Goal: Use online tool/utility

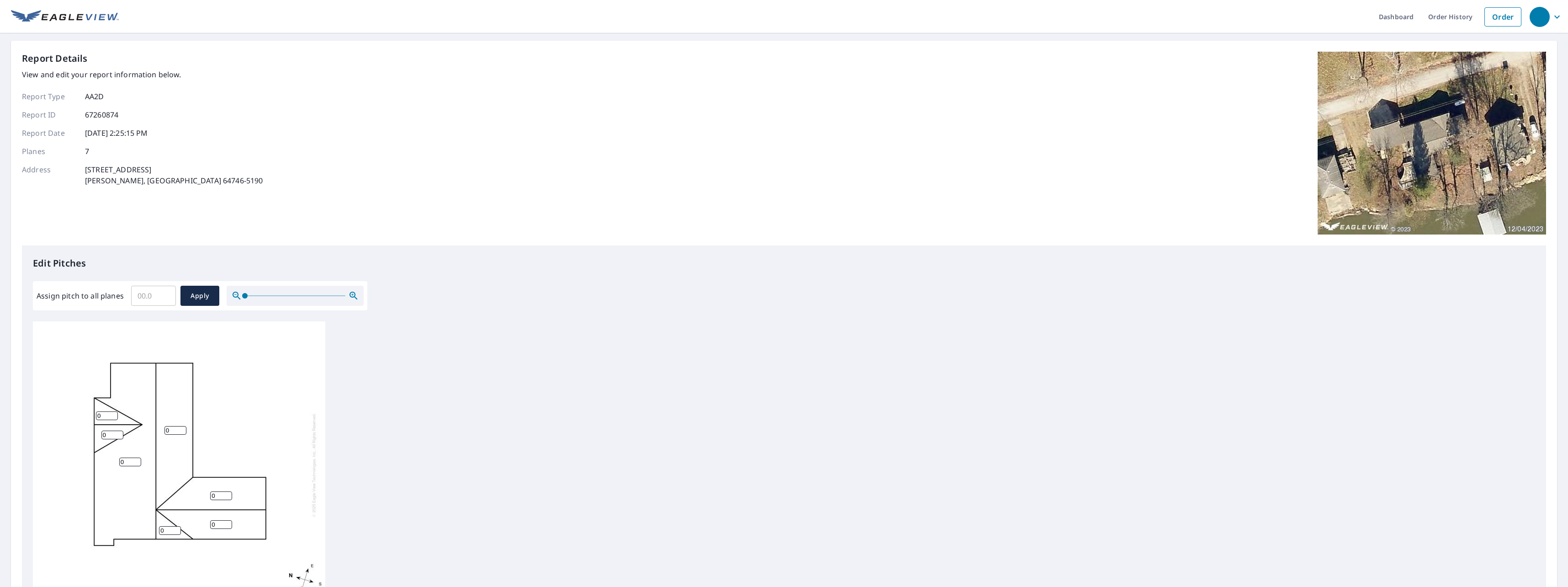
drag, startPoint x: 108, startPoint y: 416, endPoint x: 61, endPoint y: 417, distance: 47.0
click at [61, 417] on div "0 0 0 0 0 0 0" at bounding box center [179, 465] width 292 height 287
type input "4"
drag, startPoint x: 117, startPoint y: 426, endPoint x: 103, endPoint y: 426, distance: 14.0
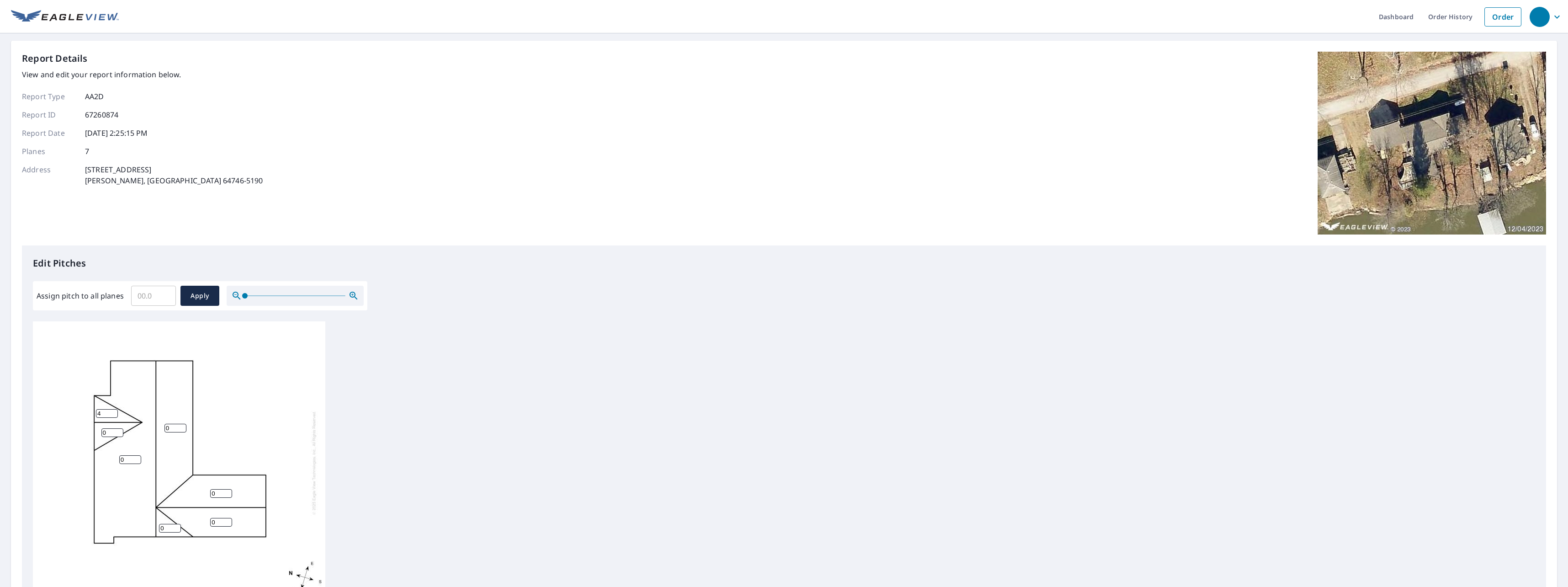
click at [103, 428] on input "1" at bounding box center [113, 432] width 22 height 9
drag, startPoint x: 113, startPoint y: 424, endPoint x: 82, endPoint y: 426, distance: 31.1
click at [81, 424] on div "0 0 0 0 14 4 0" at bounding box center [179, 462] width 292 height 287
type input "4"
click at [130, 455] on input "0" at bounding box center [130, 460] width 22 height 9
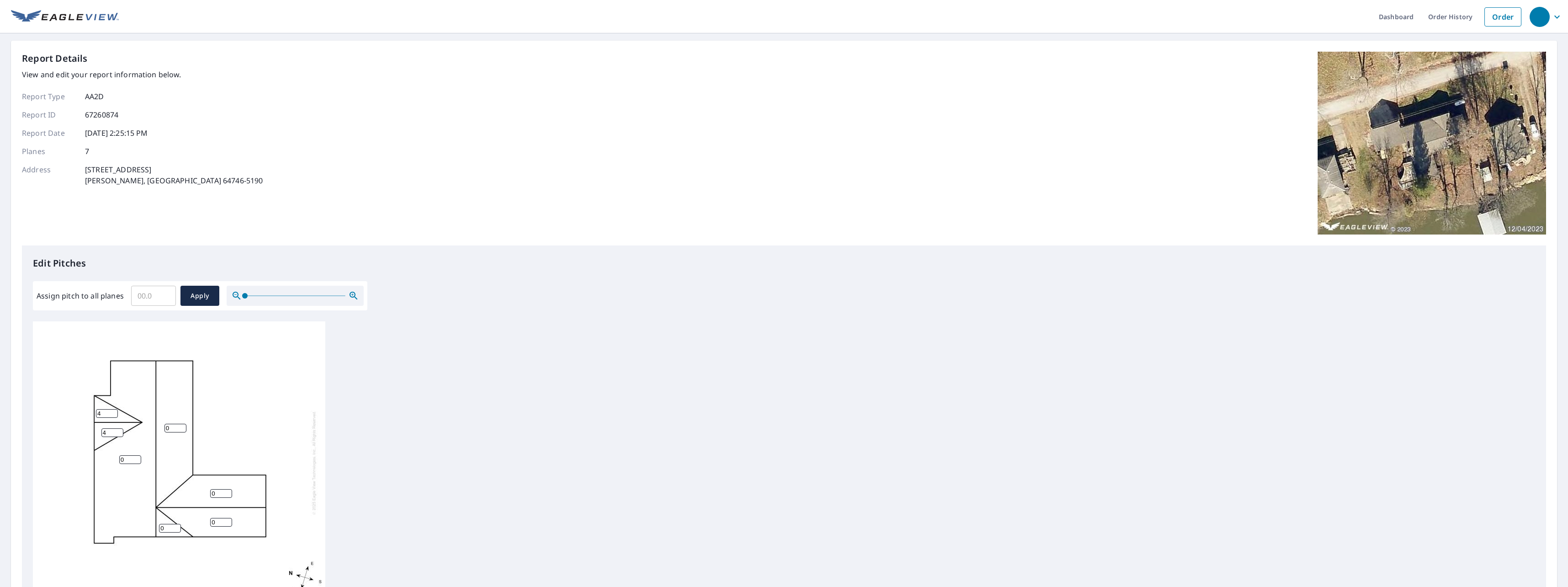
drag, startPoint x: 131, startPoint y: 453, endPoint x: 114, endPoint y: 455, distance: 17.1
click at [97, 455] on div "0 0 0 0 4 4 0" at bounding box center [179, 462] width 292 height 287
type input "3"
drag, startPoint x: 215, startPoint y: 487, endPoint x: 199, endPoint y: 488, distance: 16.0
click at [199, 488] on div "3 0 0 0 4 4 0" at bounding box center [179, 462] width 292 height 287
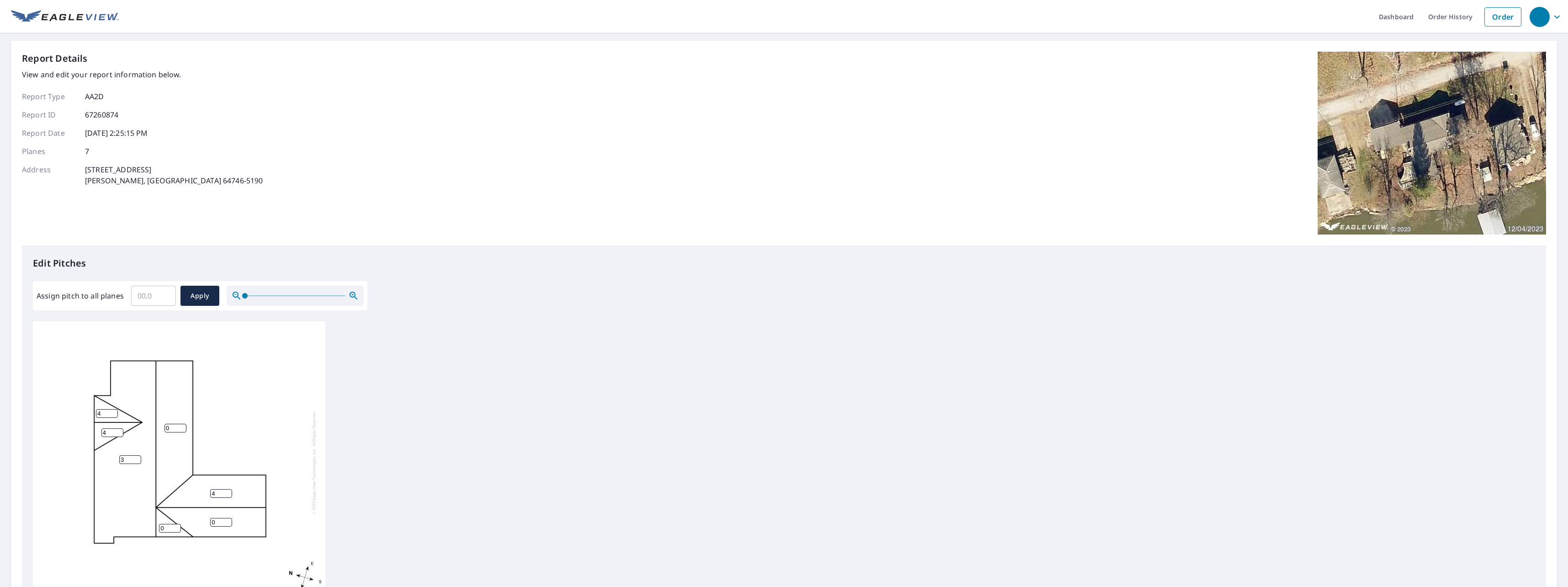
type input "4"
drag, startPoint x: 219, startPoint y: 514, endPoint x: 195, endPoint y: 517, distance: 24.2
click at [195, 517] on div "3 0 4 0 4 4 0" at bounding box center [179, 462] width 292 height 287
type input "4"
drag, startPoint x: 158, startPoint y: 519, endPoint x: 148, endPoint y: 520, distance: 10.0
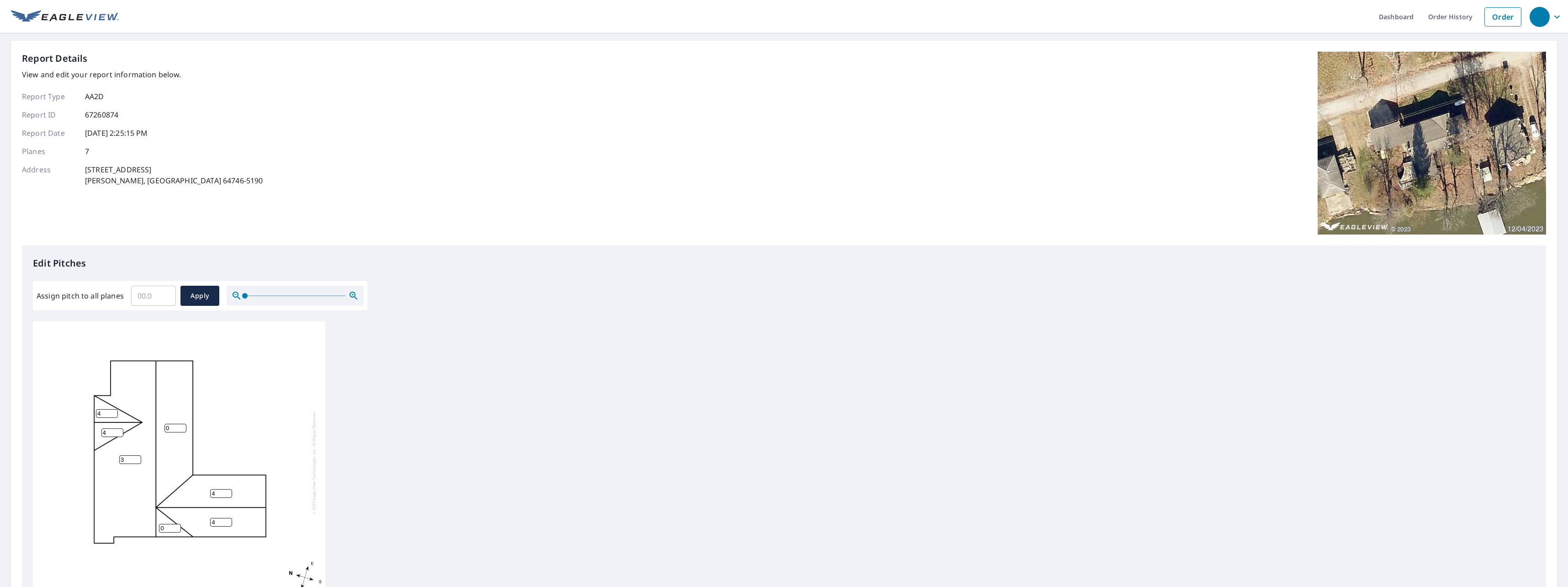
click at [159, 524] on input "0" at bounding box center [170, 528] width 22 height 9
type input "3"
drag, startPoint x: 170, startPoint y: 422, endPoint x: 71, endPoint y: 426, distance: 99.1
click at [70, 426] on div "3 0 4 4 4 4 3" at bounding box center [179, 462] width 292 height 287
type input "3"
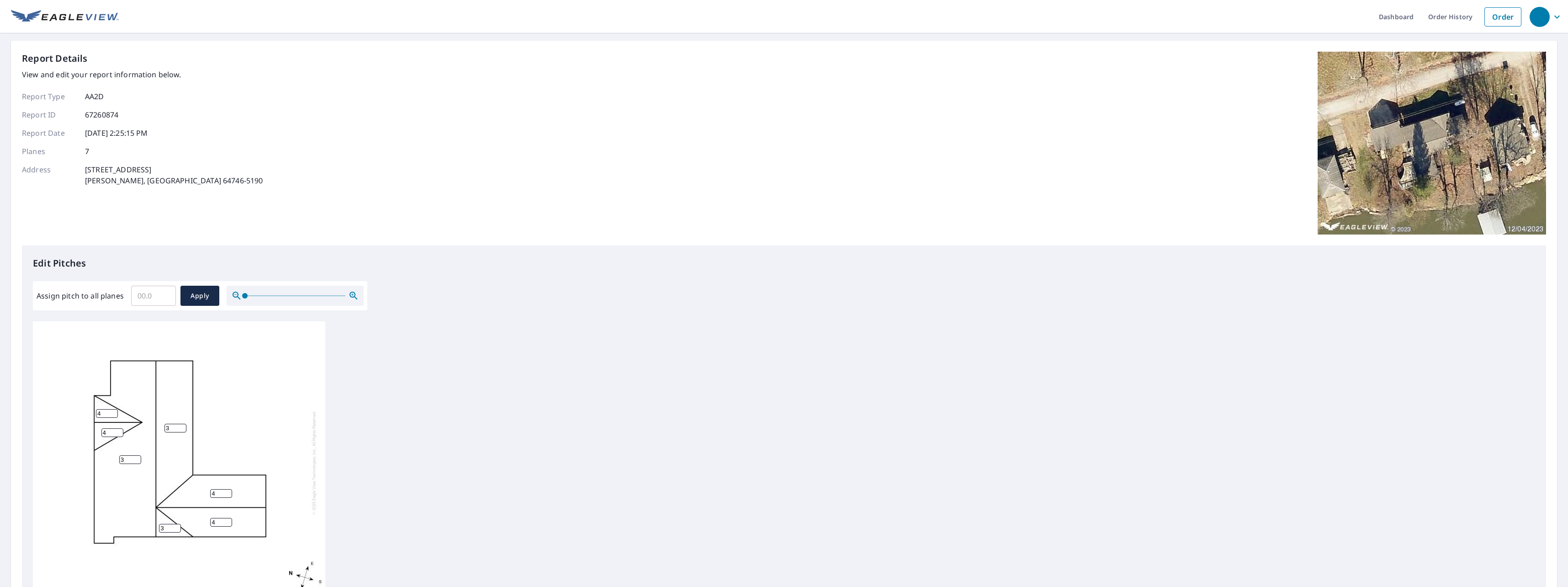
click at [464, 412] on div "3 3 4 4 4 4 3" at bounding box center [784, 465] width 1502 height 287
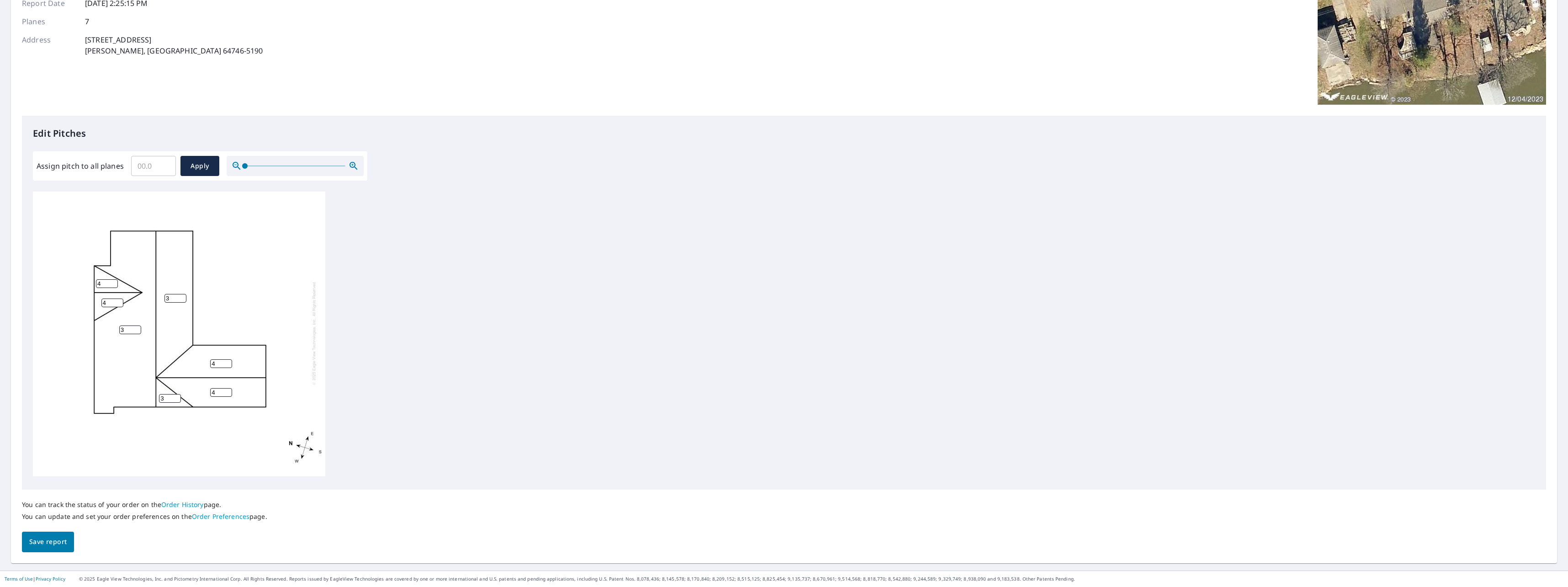
click at [51, 540] on span "Save report" at bounding box center [48, 541] width 38 height 12
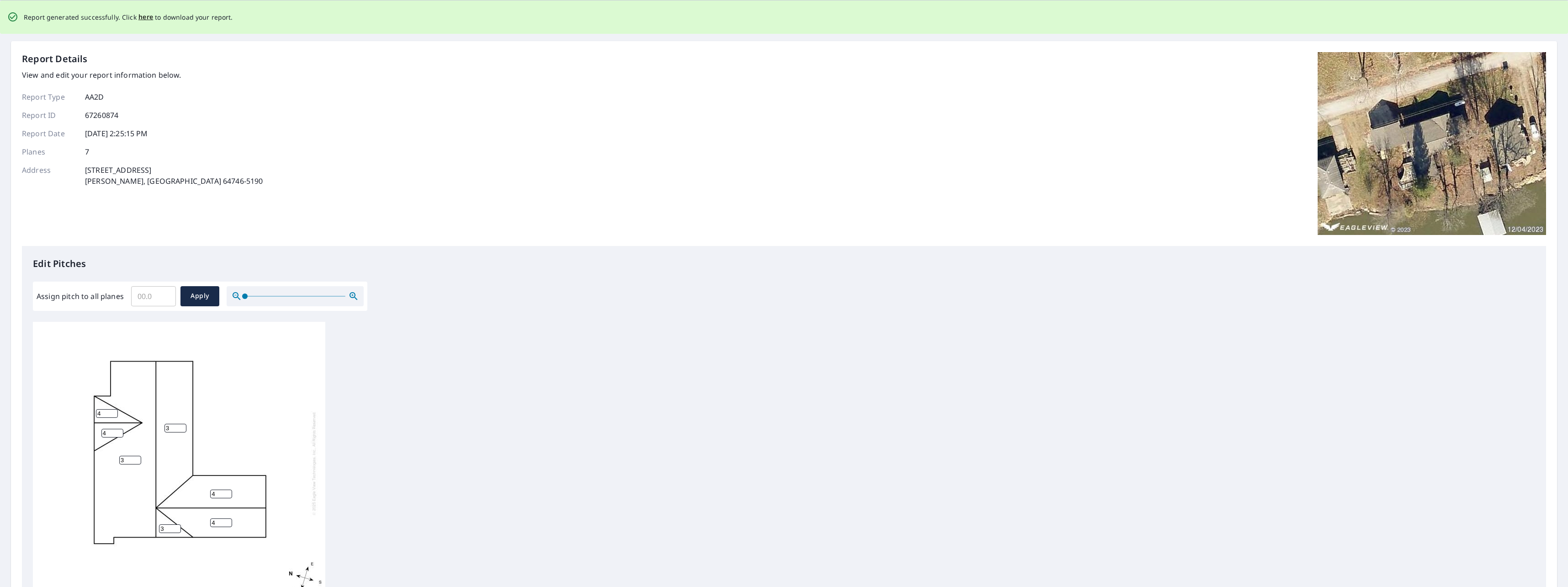
scroll to position [0, 0]
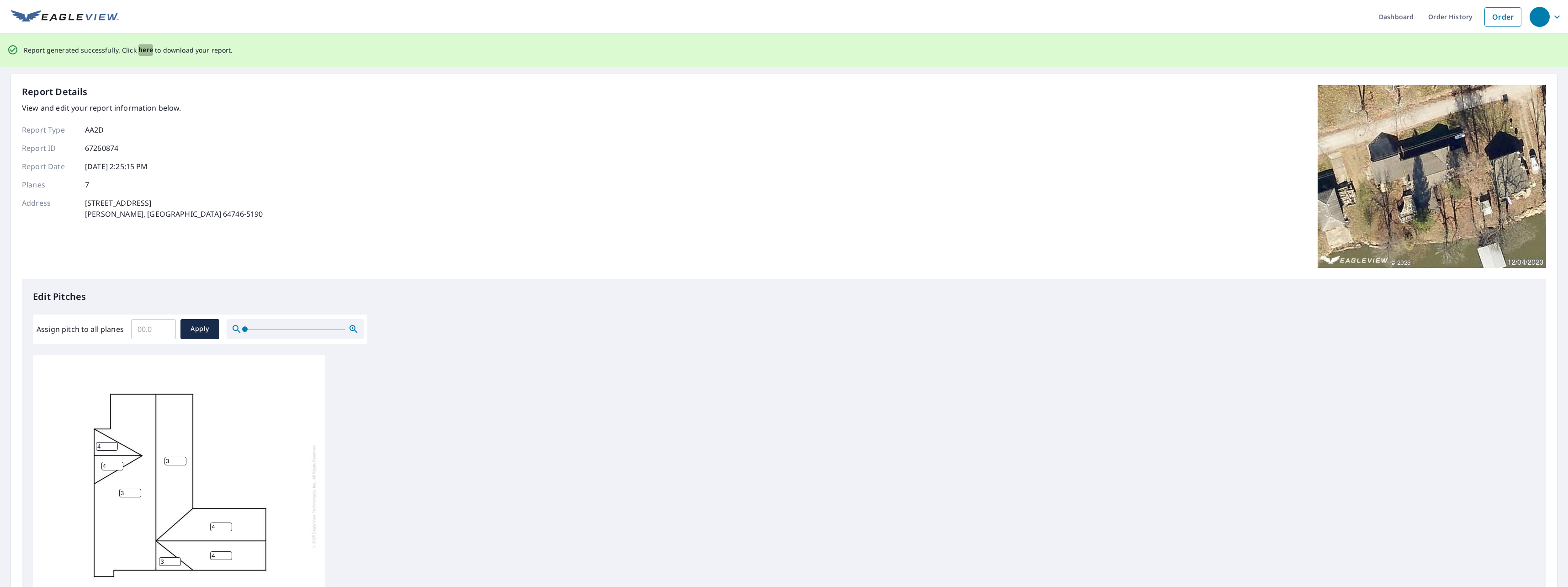
click at [144, 52] on span "here" at bounding box center [145, 50] width 15 height 12
